Goal: Transaction & Acquisition: Purchase product/service

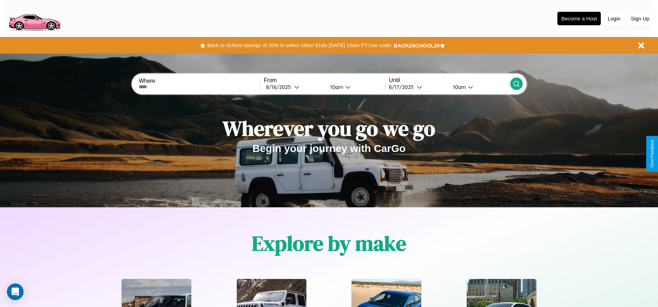
scroll to position [144, 0]
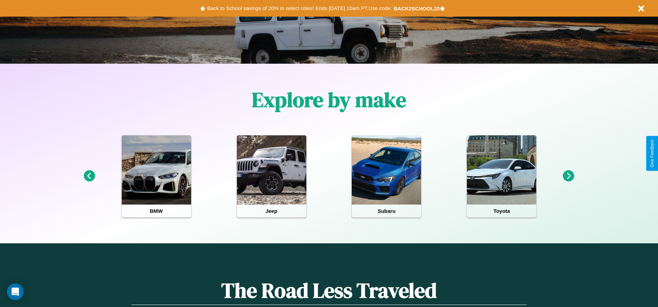
click at [89, 176] on icon at bounding box center [89, 176] width 11 height 11
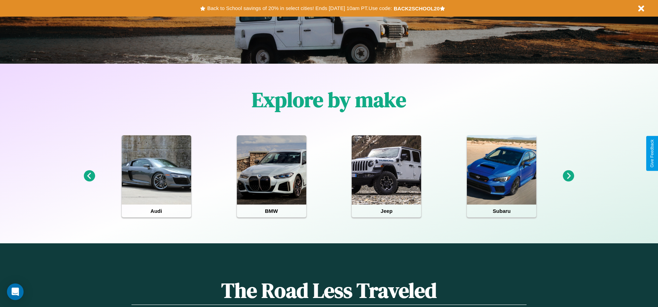
click at [568, 176] on icon at bounding box center [568, 176] width 11 height 11
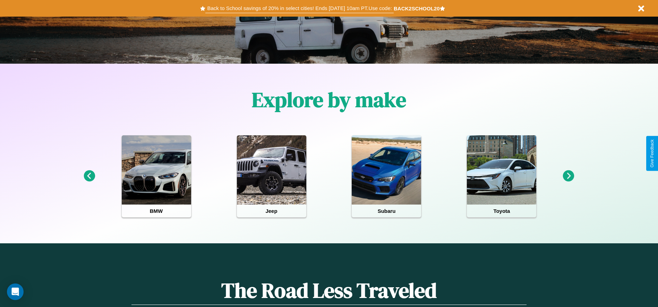
click at [299, 8] on button "Back to School savings of 20% in select cities! Ends 9/1 at 10am PT. Use code:" at bounding box center [299, 8] width 188 height 10
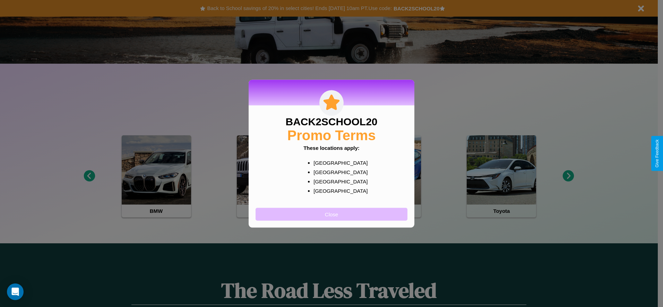
click at [331, 214] on button "Close" at bounding box center [331, 214] width 152 height 13
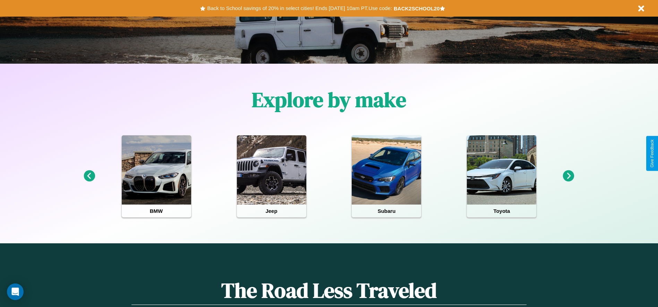
scroll to position [0, 0]
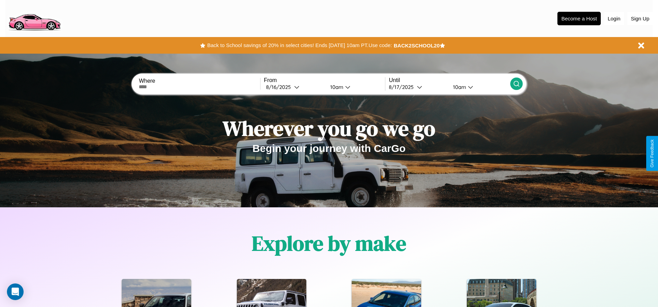
click at [199, 87] on input "text" at bounding box center [199, 87] width 121 height 6
type input "******"
click at [294, 87] on div "8 / 16 / 2025" at bounding box center [280, 87] width 28 height 7
select select "*"
select select "****"
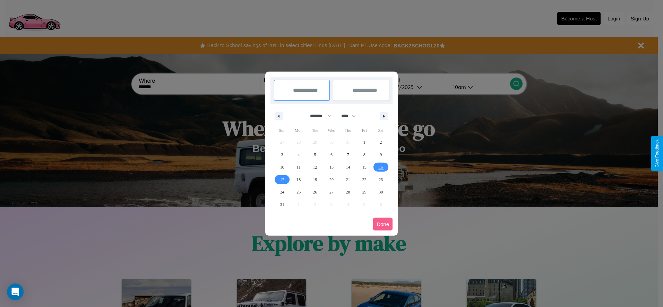
drag, startPoint x: 317, startPoint y: 116, endPoint x: 331, endPoint y: 139, distance: 26.7
click at [317, 116] on select "******* ******** ***** ***** *** **** **** ****** ********* ******* ******** **…" at bounding box center [319, 116] width 29 height 11
select select "*"
drag, startPoint x: 351, startPoint y: 116, endPoint x: 331, endPoint y: 139, distance: 30.5
click at [351, 116] on select "**** **** **** **** **** **** **** **** **** **** **** **** **** **** **** ****…" at bounding box center [348, 116] width 21 height 11
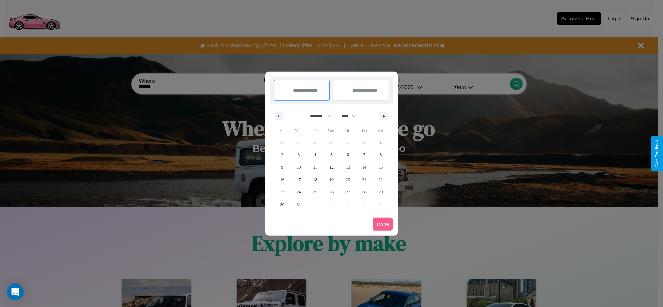
select select "****"
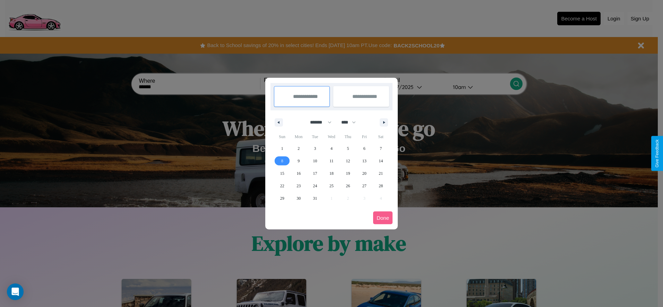
click at [282, 161] on span "8" at bounding box center [282, 161] width 2 height 12
type input "**********"
click at [331, 173] on span "18" at bounding box center [331, 173] width 4 height 12
type input "**********"
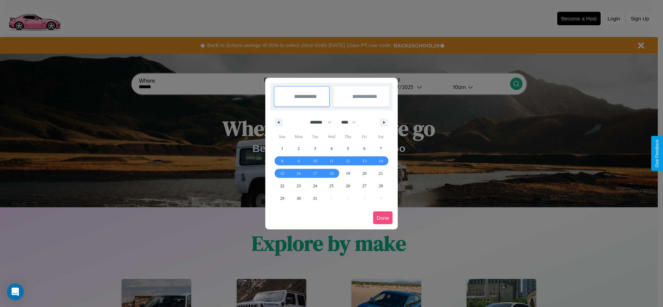
click at [383, 218] on button "Done" at bounding box center [382, 218] width 19 height 13
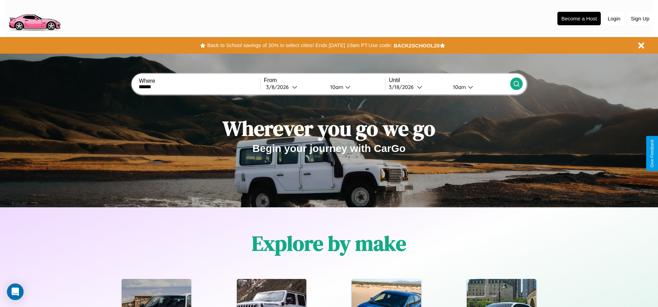
click at [335, 87] on div "10am" at bounding box center [335, 87] width 18 height 7
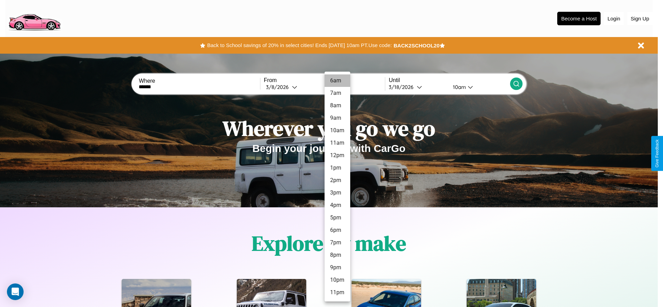
click at [337, 81] on li "6am" at bounding box center [337, 81] width 26 height 12
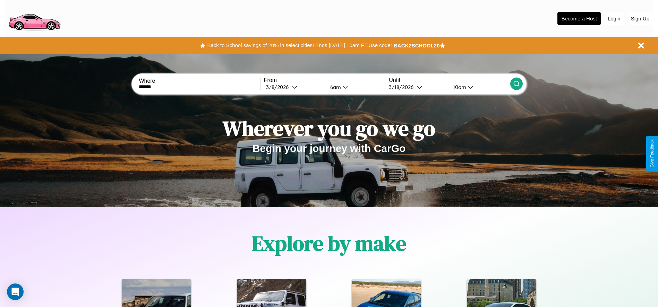
click at [516, 84] on icon at bounding box center [516, 83] width 7 height 7
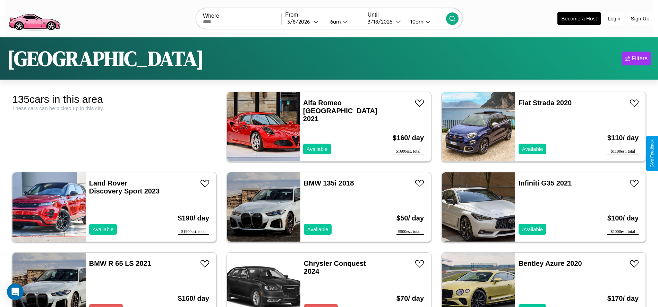
scroll to position [1525, 0]
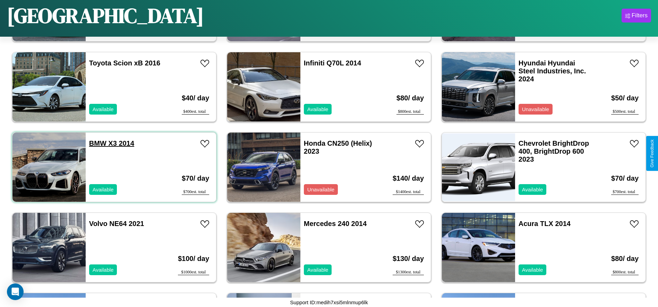
click at [97, 143] on link "BMW X3 2014" at bounding box center [111, 144] width 45 height 8
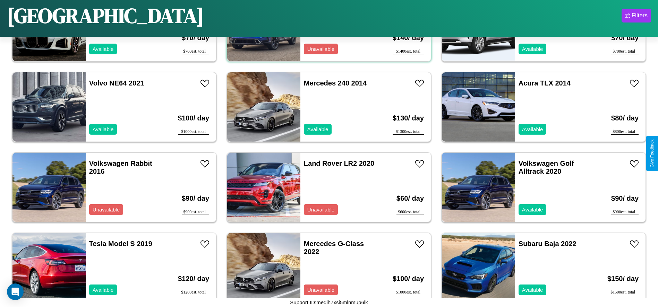
scroll to position [2168, 0]
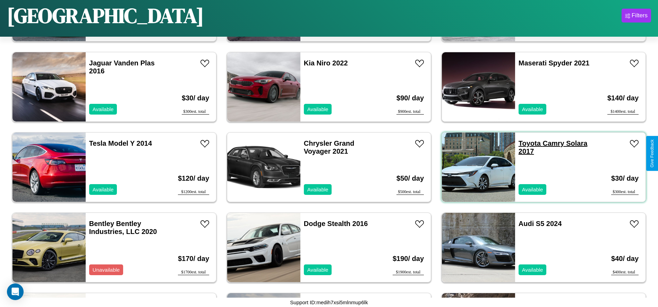
click at [525, 143] on link "Toyota Camry Solara 2017" at bounding box center [552, 148] width 69 height 16
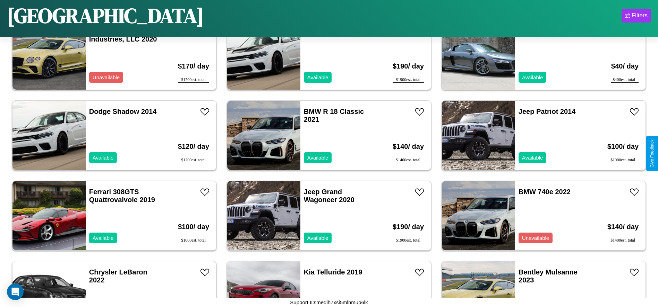
scroll to position [2490, 0]
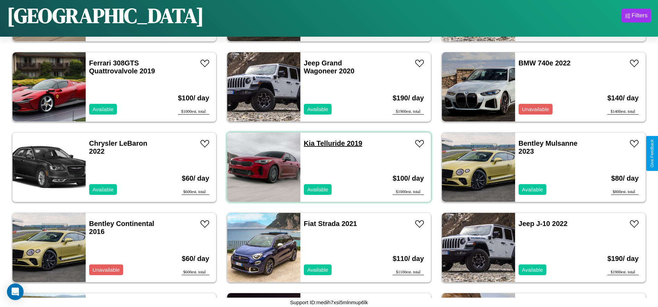
click at [306, 143] on link "Kia Telluride 2019" at bounding box center [333, 144] width 59 height 8
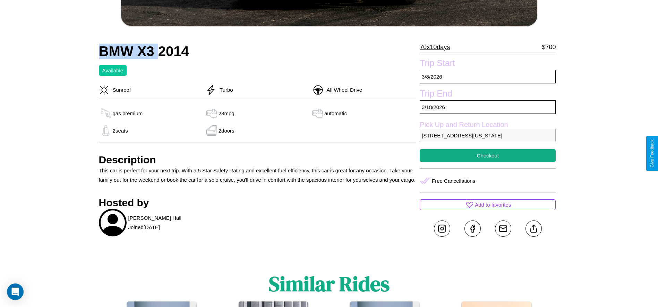
scroll to position [241, 0]
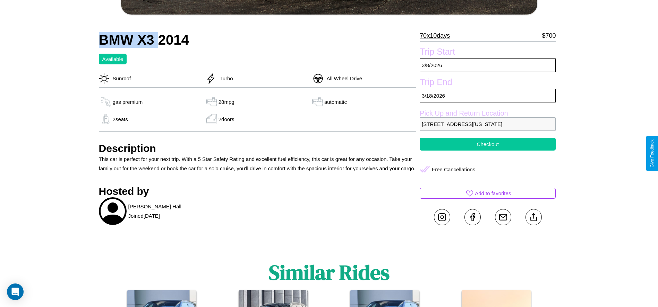
click at [487, 151] on button "Checkout" at bounding box center [487, 144] width 136 height 13
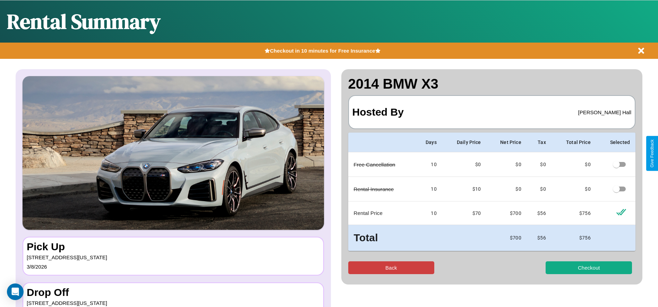
click at [391, 268] on button "Back" at bounding box center [391, 268] width 86 height 13
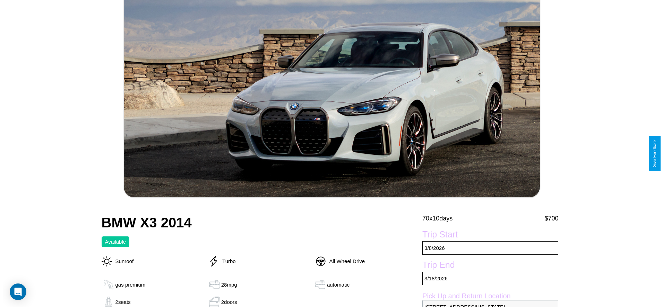
scroll to position [153, 0]
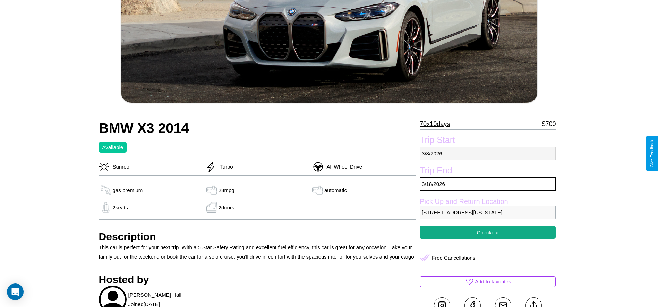
click at [487, 154] on p "3 / 8 / 2026" at bounding box center [487, 154] width 136 height 14
select select "*"
select select "****"
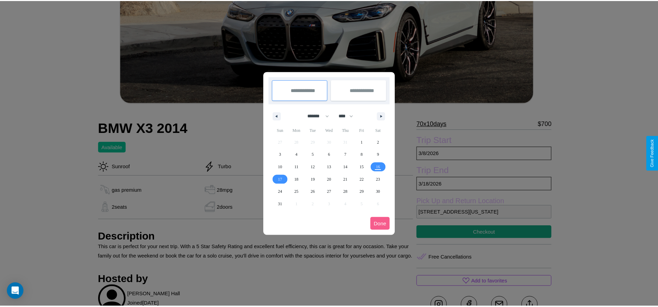
scroll to position [0, 0]
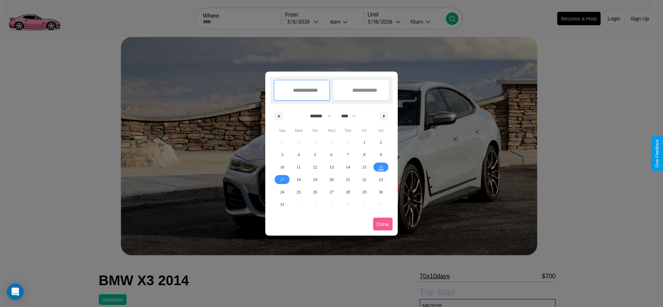
click at [304, 21] on div at bounding box center [331, 153] width 663 height 307
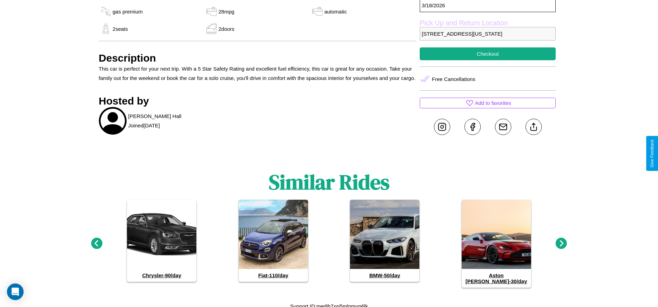
scroll to position [339, 0]
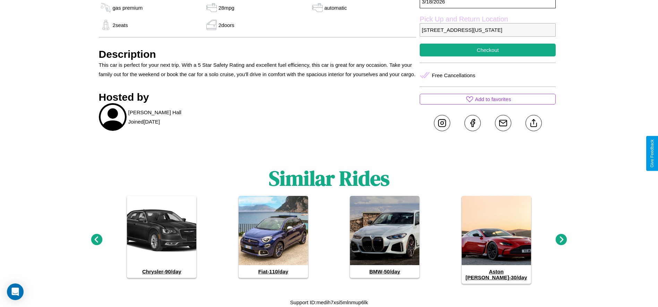
click at [561, 243] on icon at bounding box center [560, 239] width 11 height 11
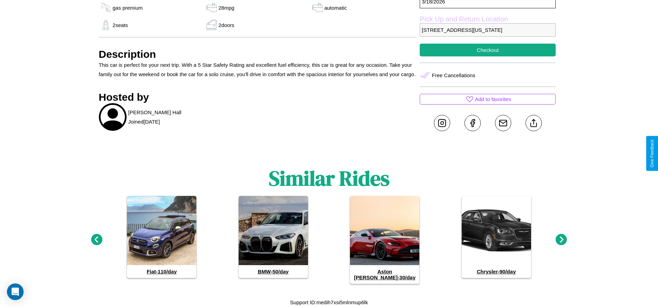
click at [561, 243] on icon at bounding box center [560, 239] width 11 height 11
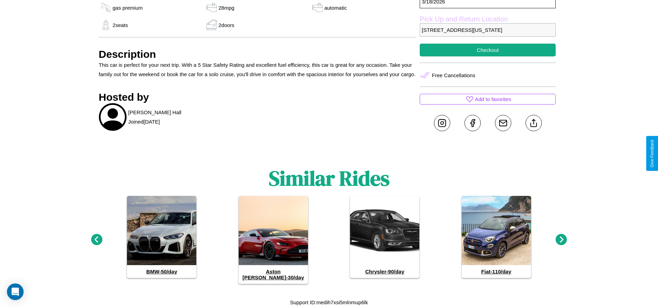
click at [561, 243] on icon at bounding box center [560, 239] width 11 height 11
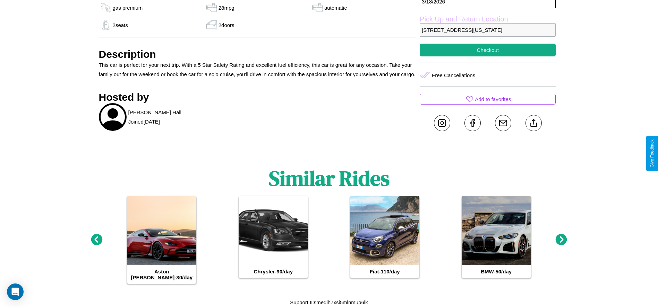
click at [561, 243] on icon at bounding box center [560, 239] width 11 height 11
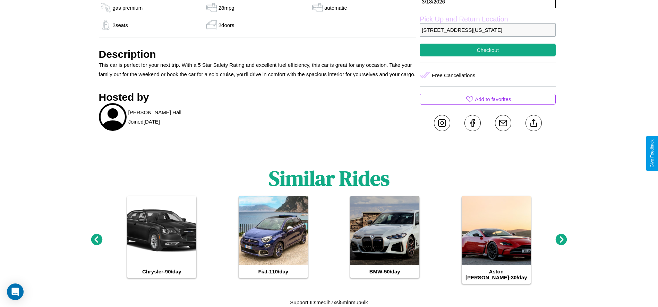
click at [561, 243] on icon at bounding box center [560, 239] width 11 height 11
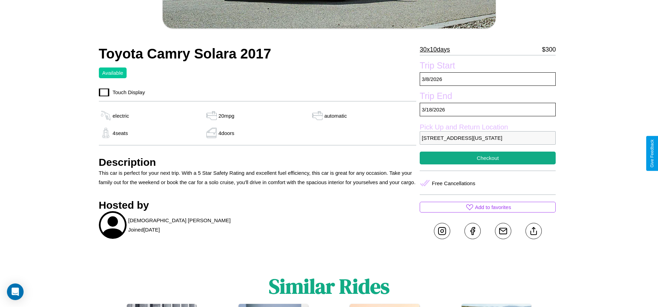
scroll to position [259, 0]
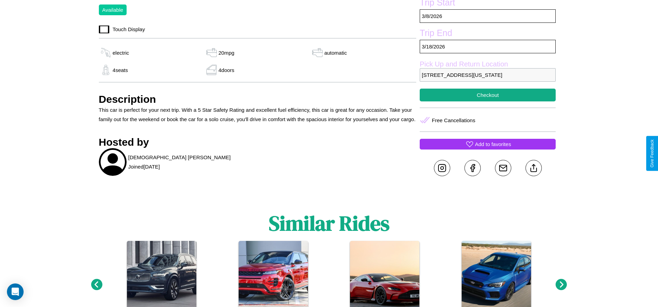
click at [487, 149] on p "Add to favorites" at bounding box center [492, 144] width 36 height 9
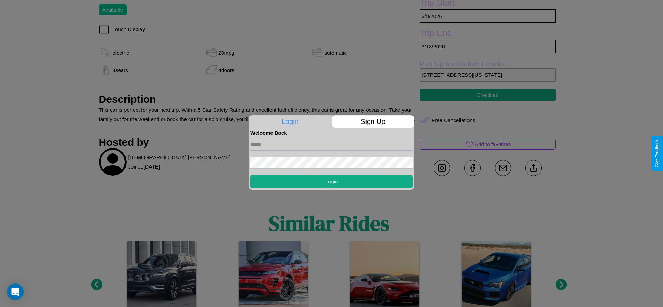
click at [331, 145] on input "text" at bounding box center [331, 144] width 162 height 11
type input "**********"
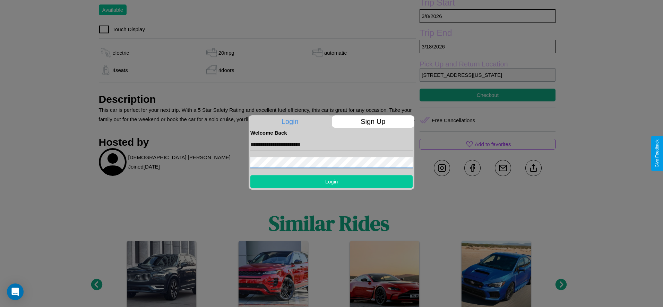
click at [331, 182] on button "Login" at bounding box center [331, 181] width 162 height 13
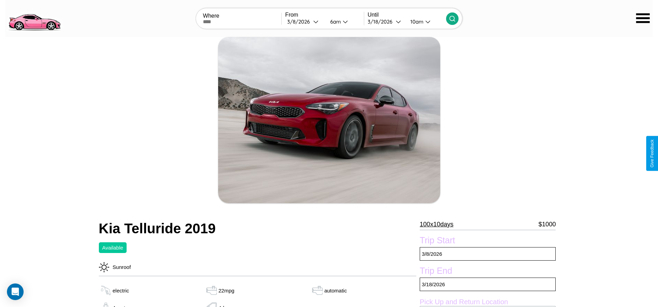
scroll to position [77, 0]
